Goal: Book appointment/travel/reservation

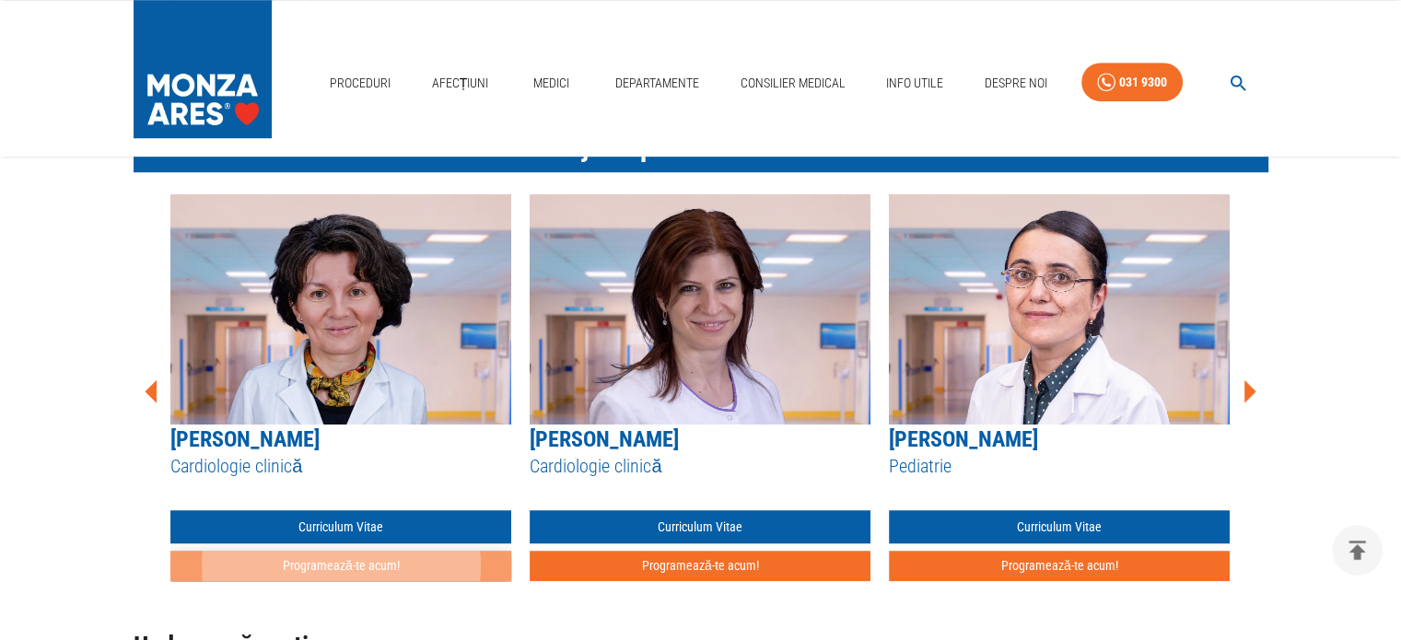
click at [460, 561] on button "Programează-te acum!" at bounding box center [340, 566] width 341 height 30
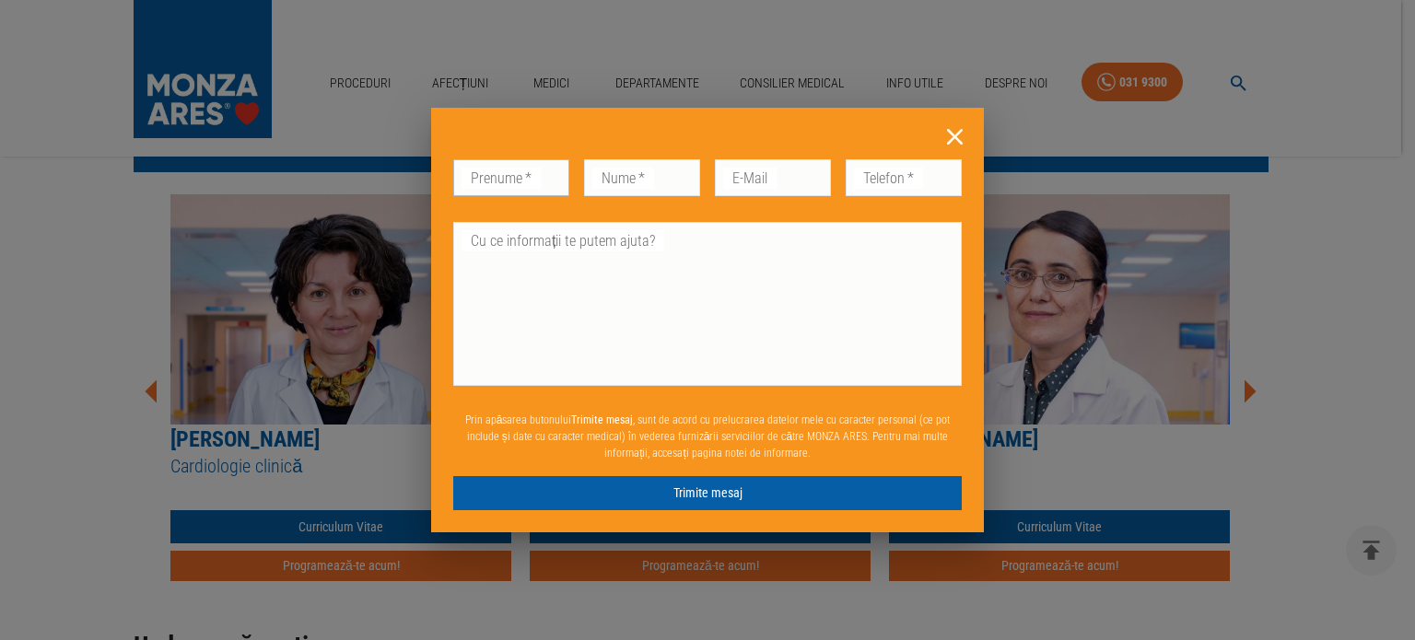
click at [542, 174] on input "Prenume   *" at bounding box center [511, 177] width 116 height 37
type input "ovidiu"
click at [635, 179] on input "Nume   *" at bounding box center [642, 177] width 116 height 37
type input "[PERSON_NAME]"
click at [758, 177] on input "E-Mail" at bounding box center [773, 177] width 116 height 37
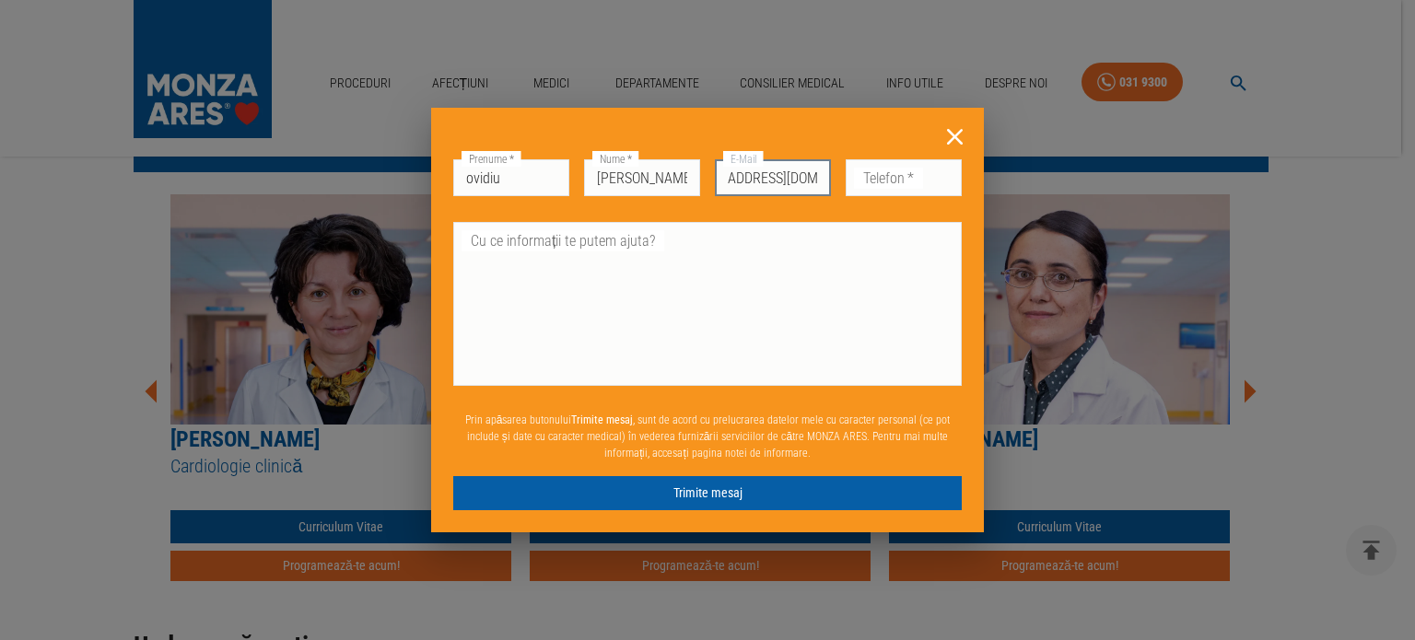
scroll to position [0, 58]
type input "[EMAIL_ADDRESS][DOMAIN_NAME]"
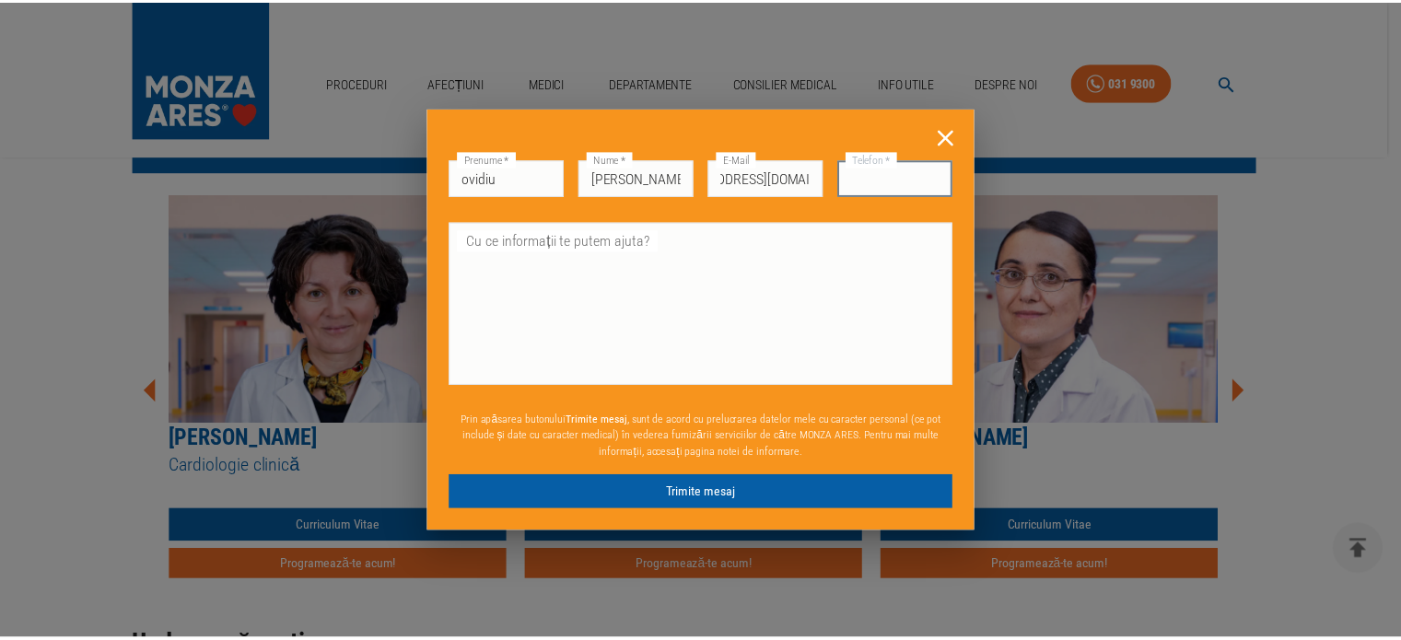
scroll to position [0, 0]
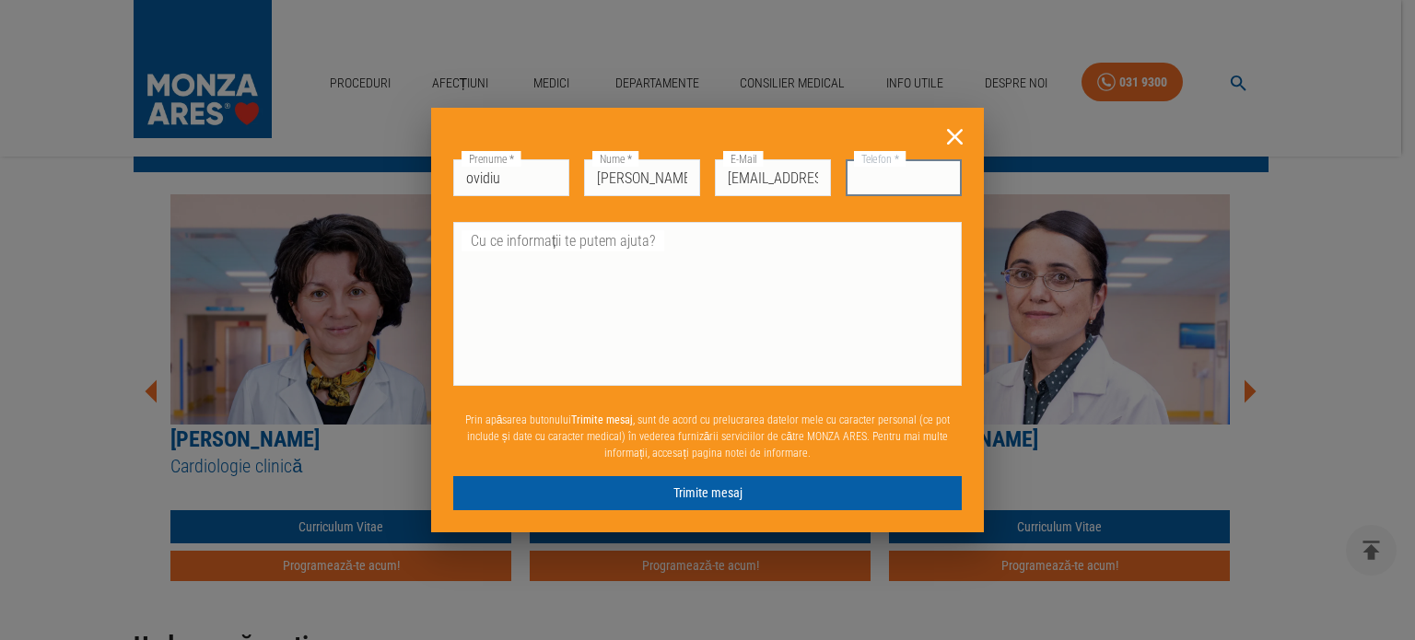
click at [881, 181] on input "Telefon   *" at bounding box center [904, 177] width 116 height 37
type input "0745915901"
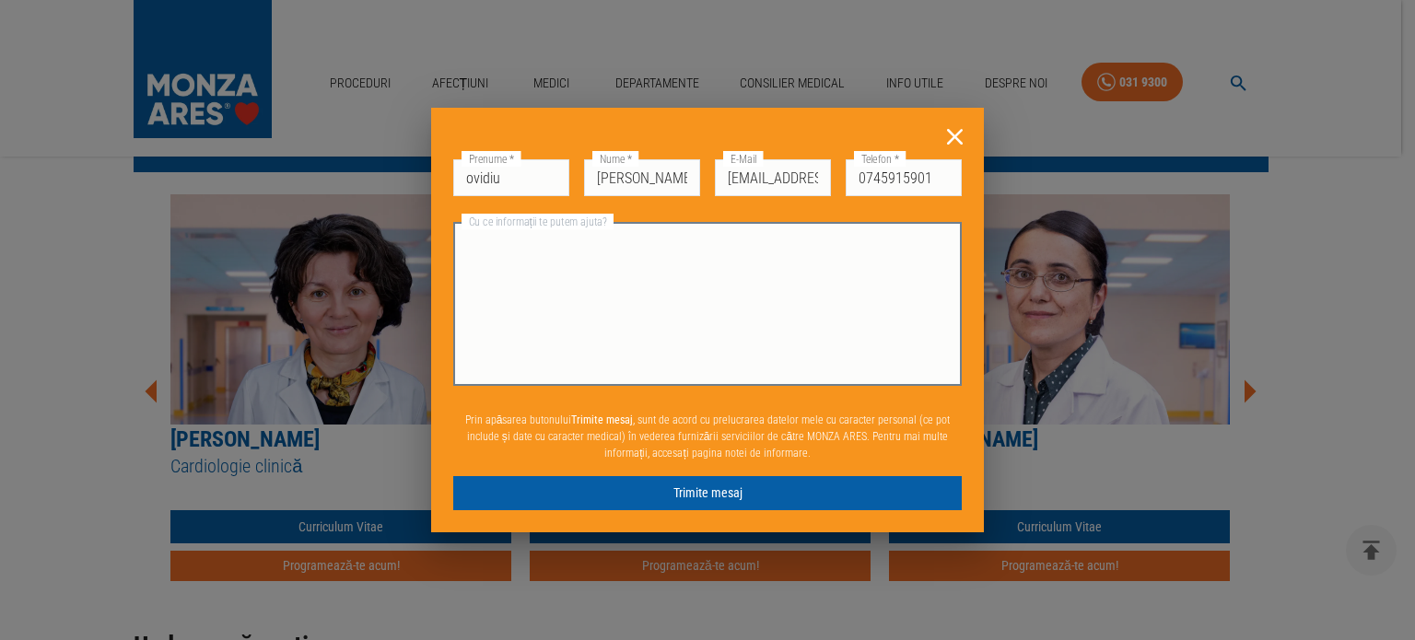
click at [802, 239] on textarea "Cu ce informații te putem ajuta?" at bounding box center [707, 304] width 483 height 148
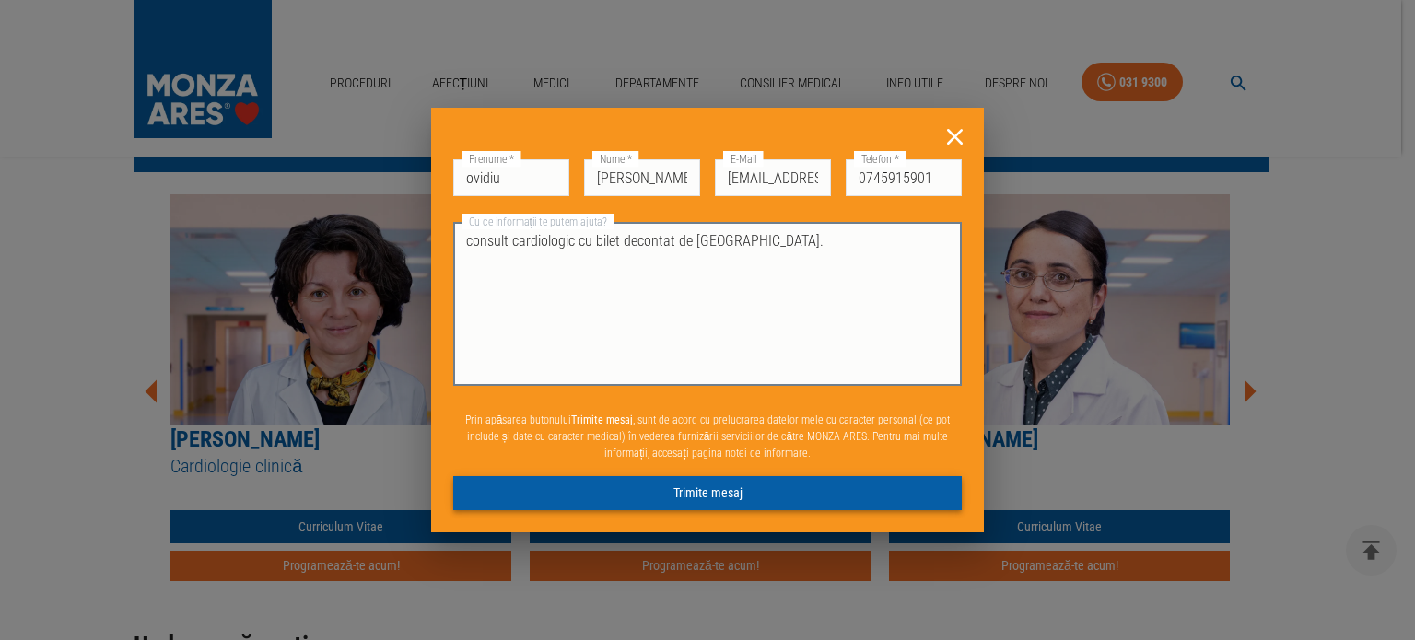
type textarea "consult cardiologic cu bilet decontat de [GEOGRAPHIC_DATA]."
click at [726, 492] on button "Trimite mesaj" at bounding box center [707, 493] width 508 height 34
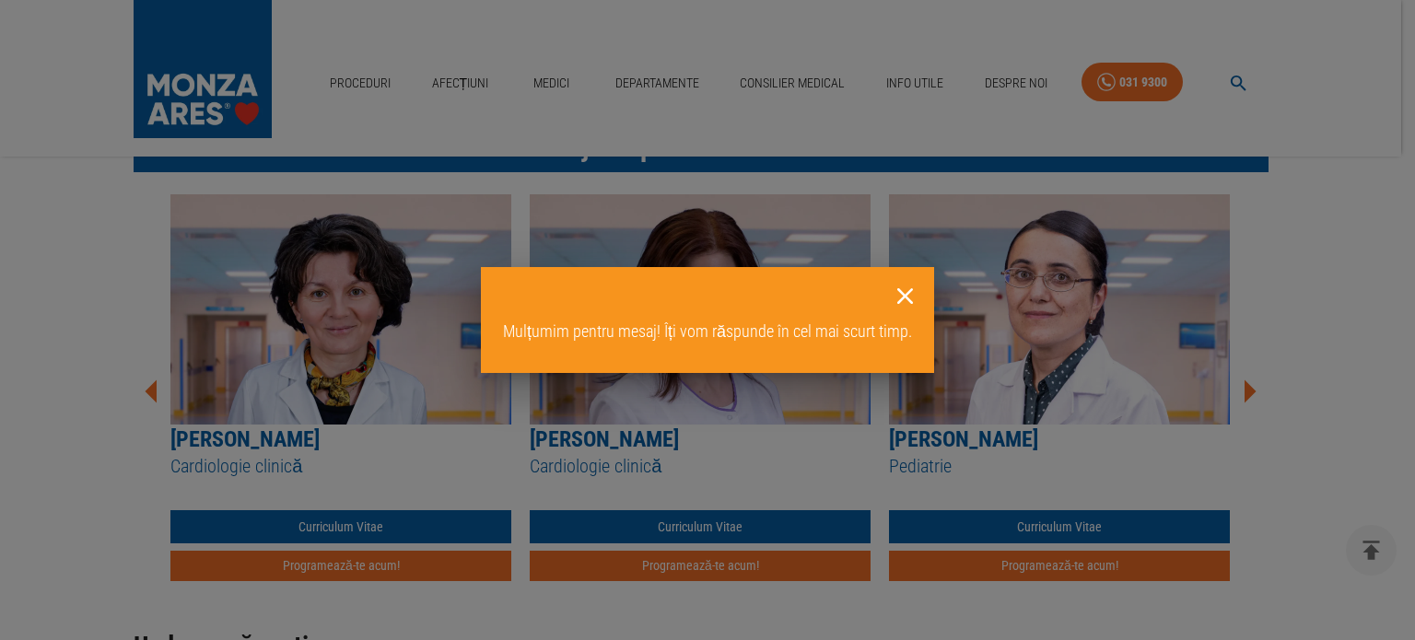
click at [904, 292] on icon at bounding box center [905, 296] width 29 height 29
